Goal: Information Seeking & Learning: Learn about a topic

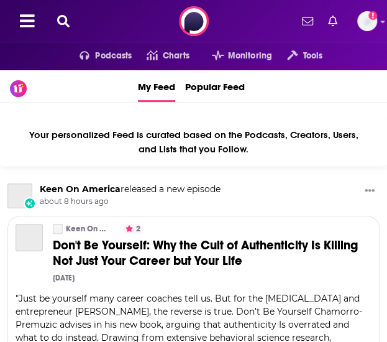
click at [62, 18] on icon at bounding box center [63, 21] width 12 height 12
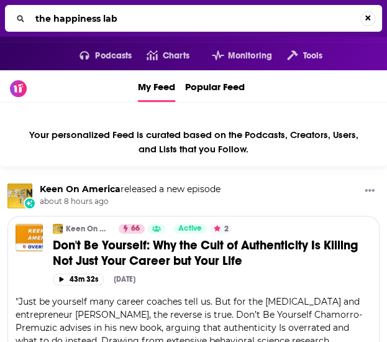
type input "the happiness lab"
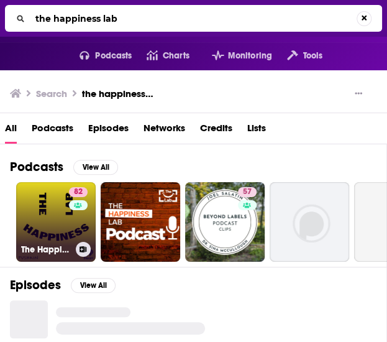
click at [49, 225] on link "82 The Happiness Lab with Dr. [PERSON_NAME]" at bounding box center [56, 222] width 80 height 80
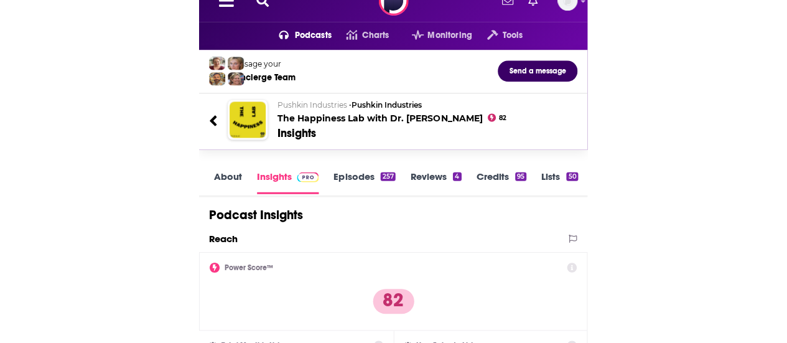
scroll to position [16, 0]
